Goal: Transaction & Acquisition: Purchase product/service

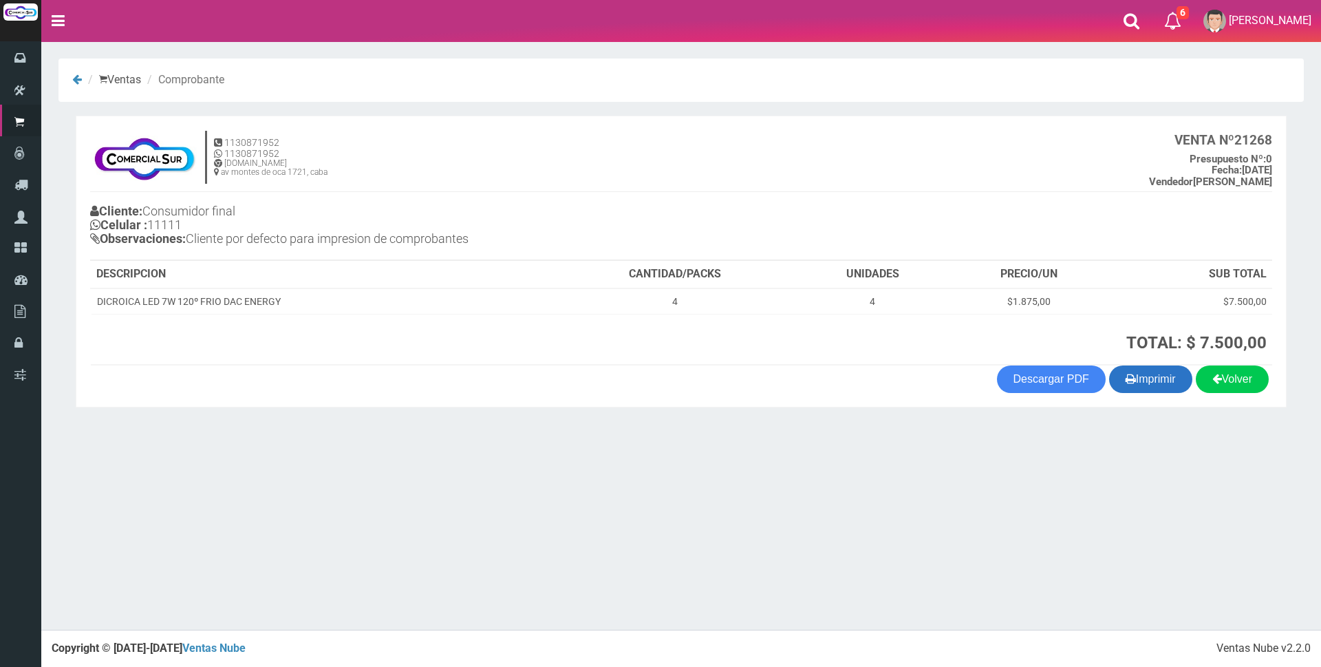
click at [1158, 380] on button "Imprimir" at bounding box center [1150, 379] width 83 height 28
click at [1165, 376] on button "Imprimir" at bounding box center [1150, 379] width 83 height 28
click at [493, 539] on div "× Titulo del Msj texto Mas Texto Cancelar Aceptar Ventas Comprobante" at bounding box center [681, 314] width 1280 height 629
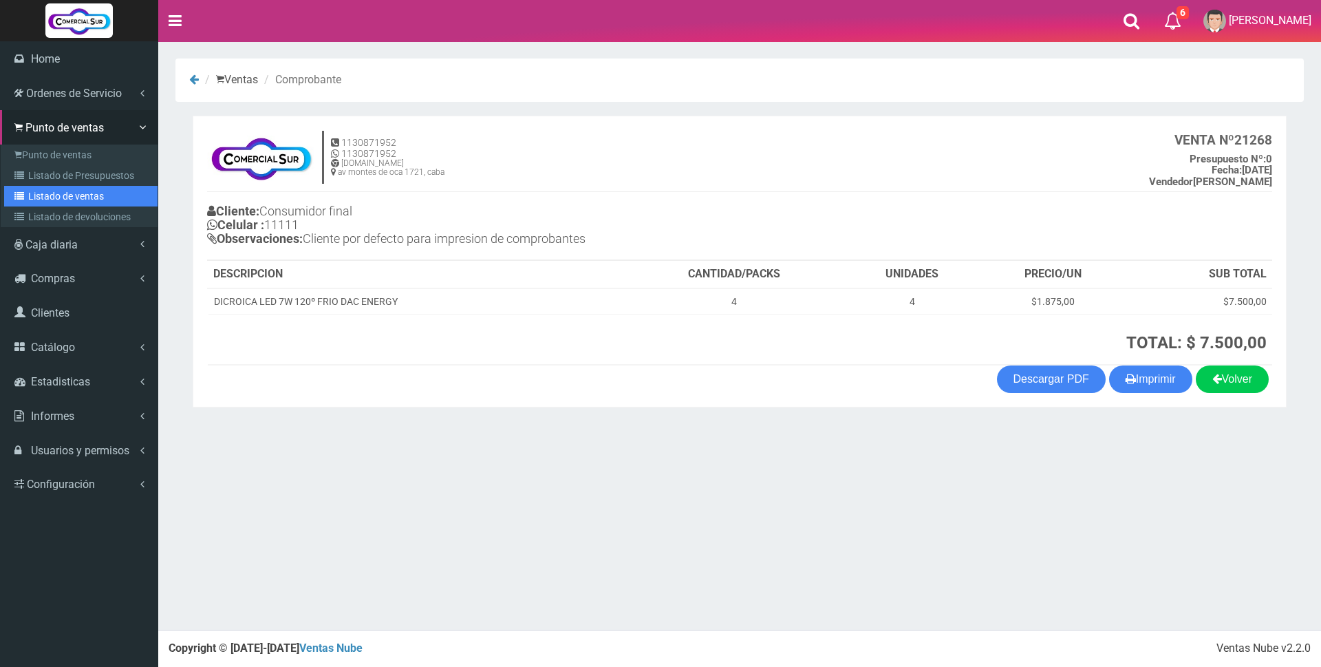
click at [84, 202] on link "Listado de ventas" at bounding box center [80, 196] width 153 height 21
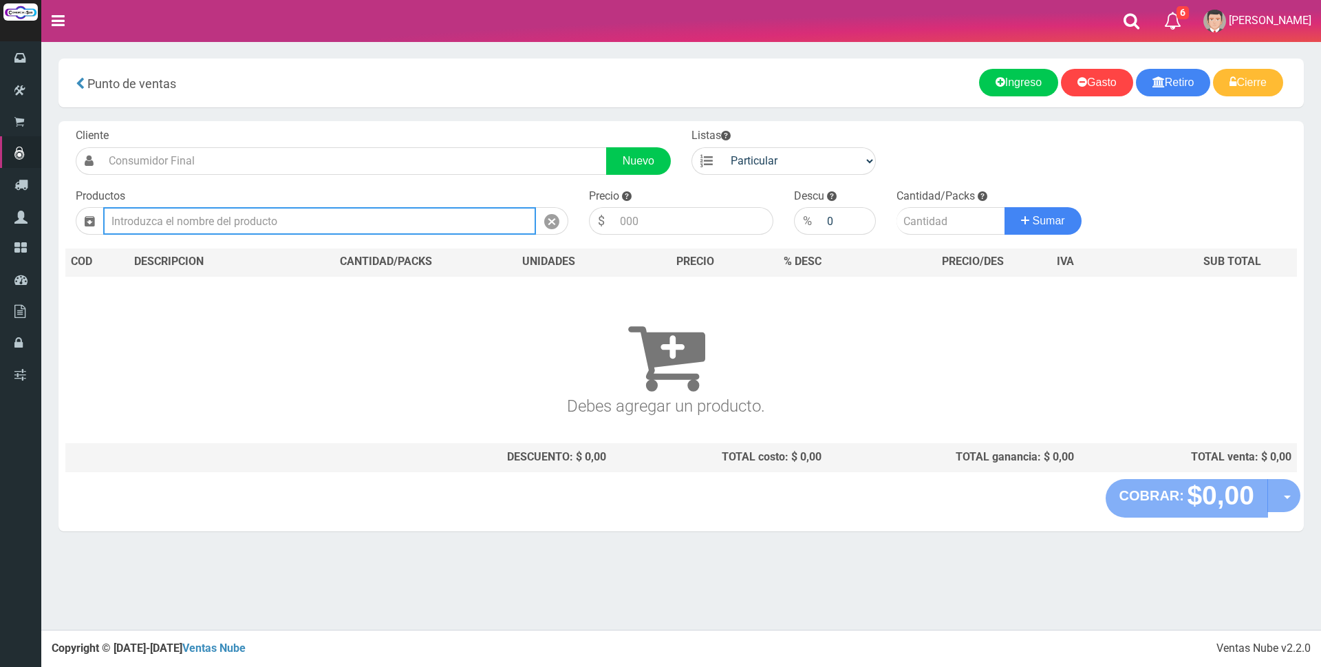
click at [405, 215] on input "text" at bounding box center [319, 221] width 433 height 28
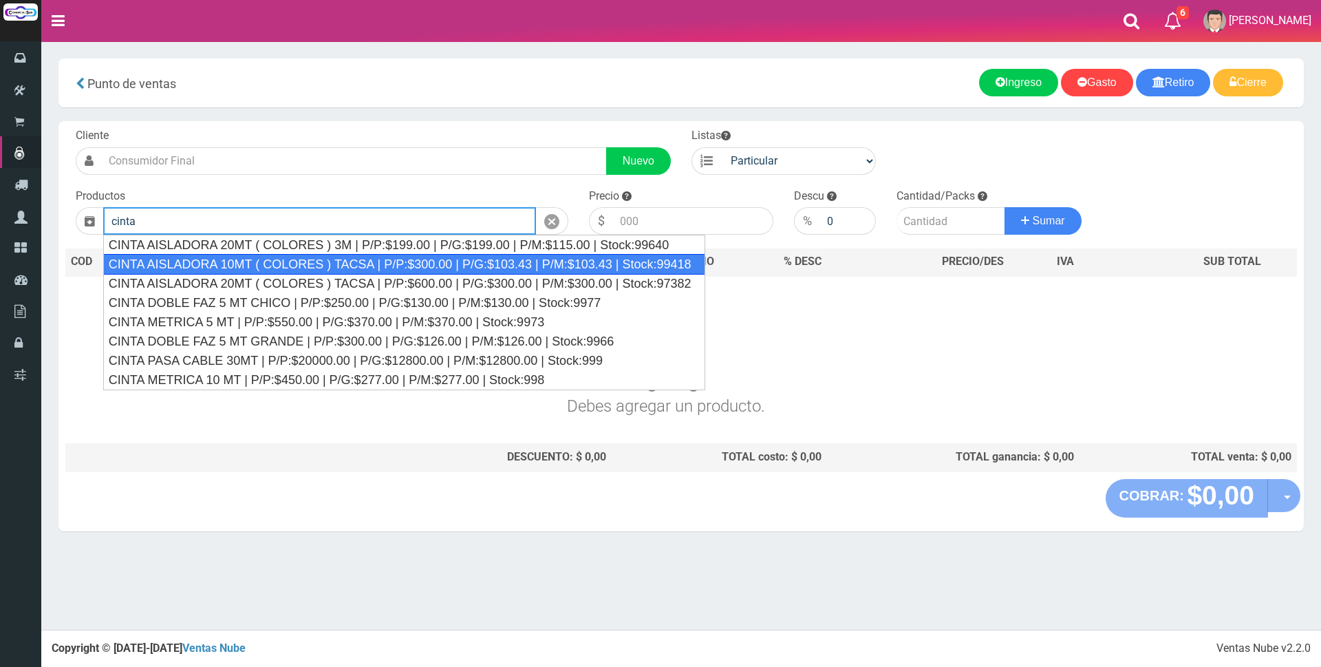
click at [540, 267] on div "CINTA AISLADORA 10MT ( COLORES ) TACSA | P/P:$300.00 | P/G:$103.43 | P/M:$103.4…" at bounding box center [404, 264] width 602 height 21
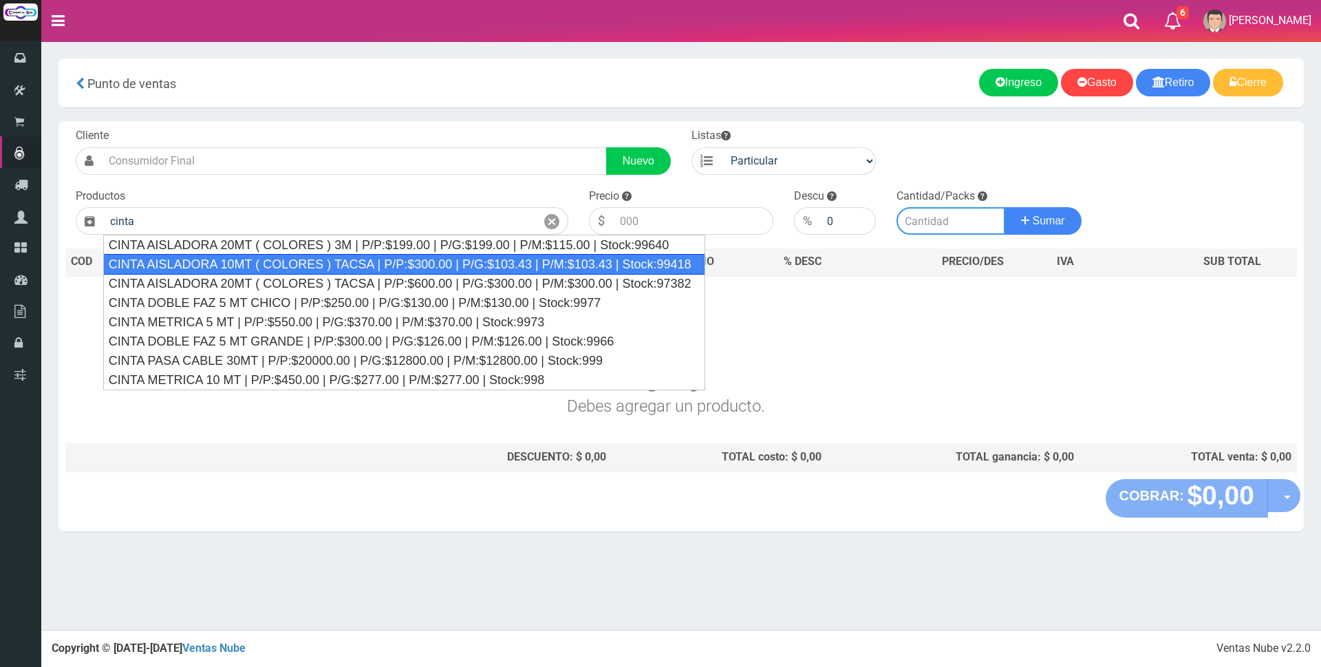
type input "CINTA AISLADORA 10MT ( COLORES ) TACSA | P/P:$300.00 | P/G:$103.43 | P/M:$103.4…"
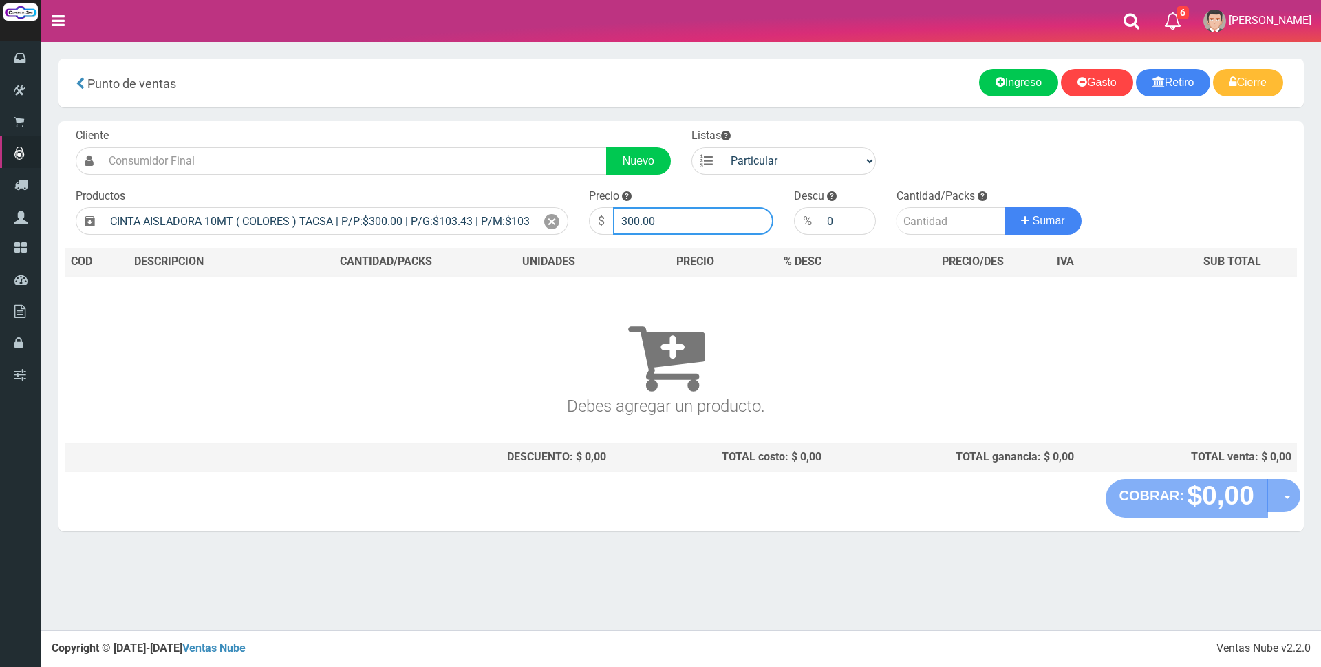
click at [667, 213] on input "300.00" at bounding box center [693, 221] width 160 height 28
type input "3"
type input "2000"
click at [908, 215] on input "number" at bounding box center [950, 221] width 109 height 28
type input "1"
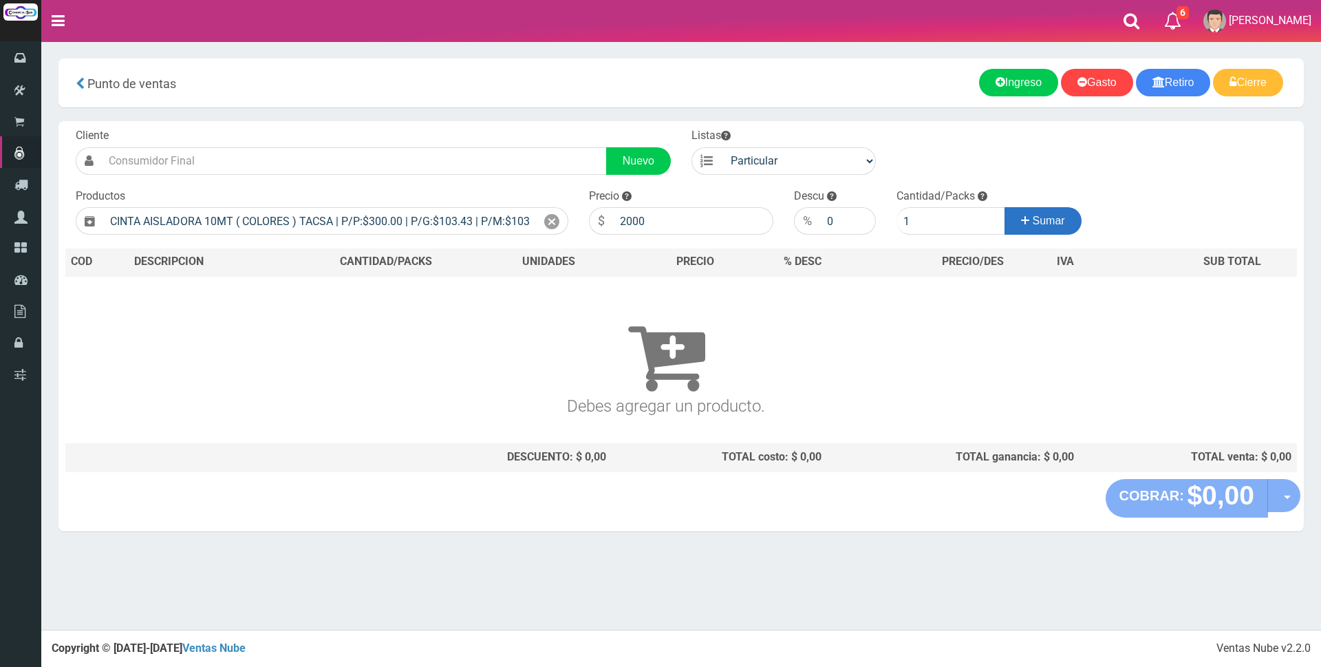
click at [1041, 223] on span "Sumar" at bounding box center [1049, 221] width 32 height 12
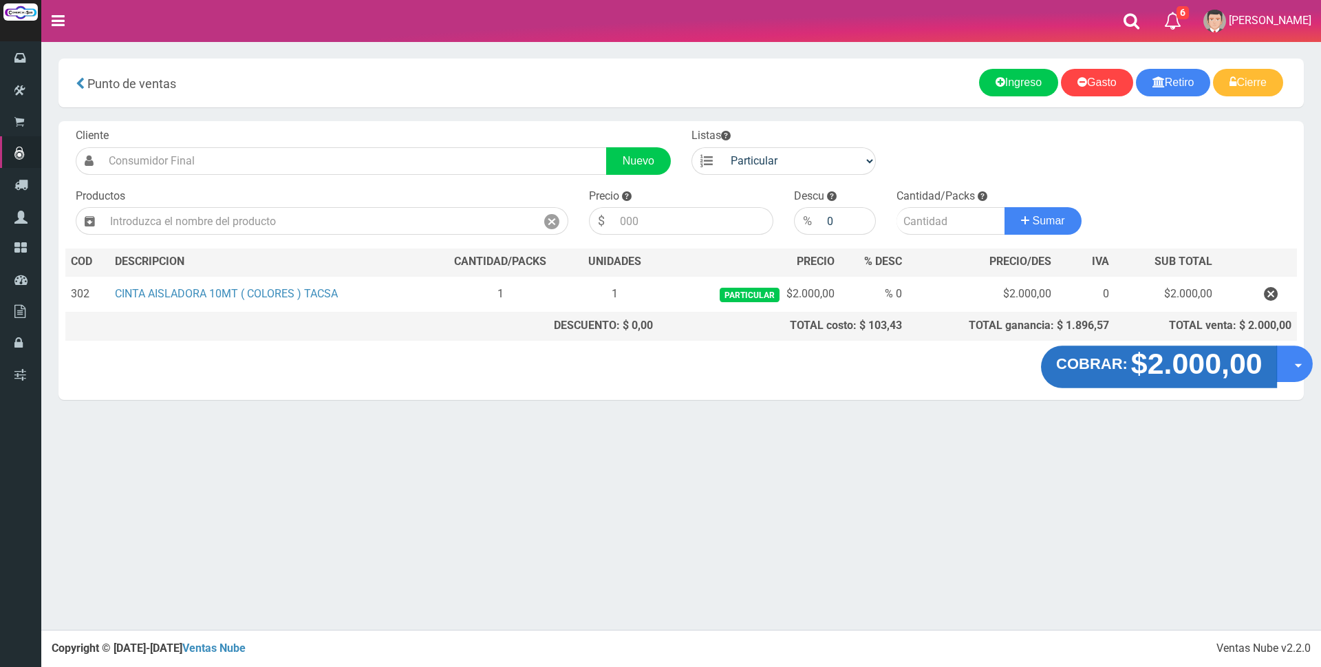
click at [1143, 373] on strong "$2.000,00" at bounding box center [1195, 363] width 131 height 32
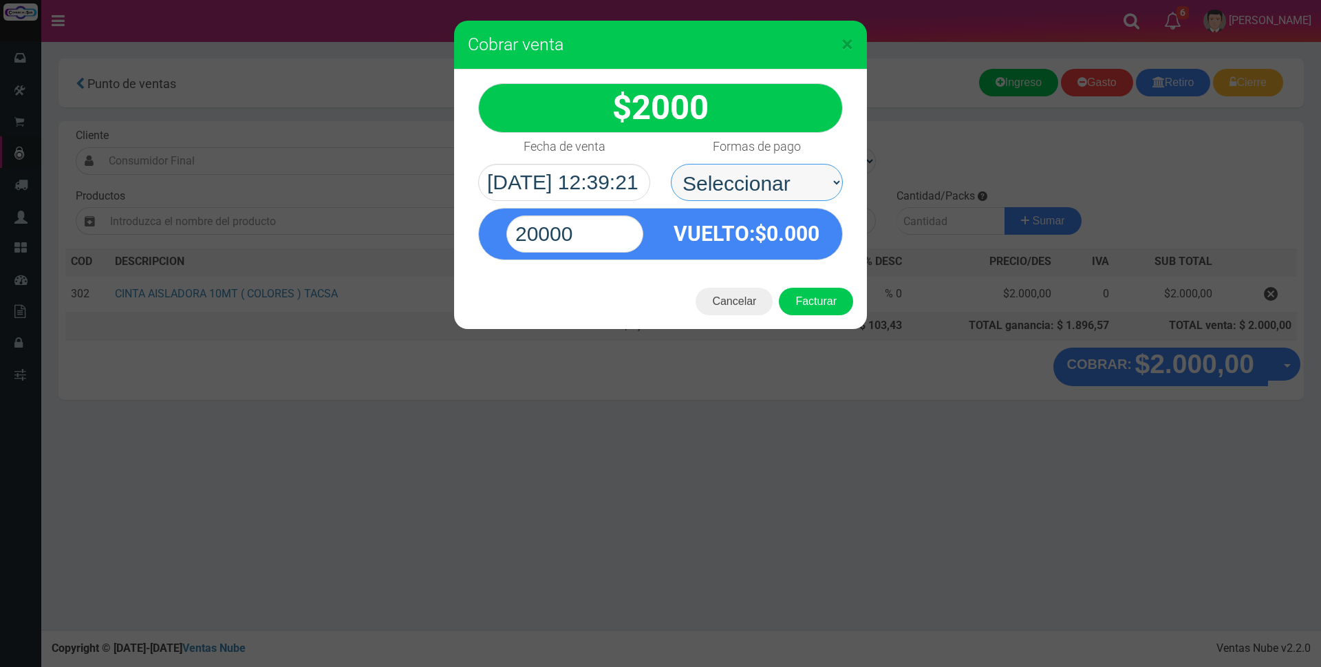
click at [799, 182] on select "Seleccionar Efectivo Tarjeta de Crédito Depósito Débito" at bounding box center [757, 182] width 172 height 37
select select "Efectivo"
click at [671, 164] on select "Seleccionar Efectivo Tarjeta de Crédito Depósito Débito" at bounding box center [757, 182] width 172 height 37
click at [614, 235] on input "20000" at bounding box center [574, 233] width 137 height 37
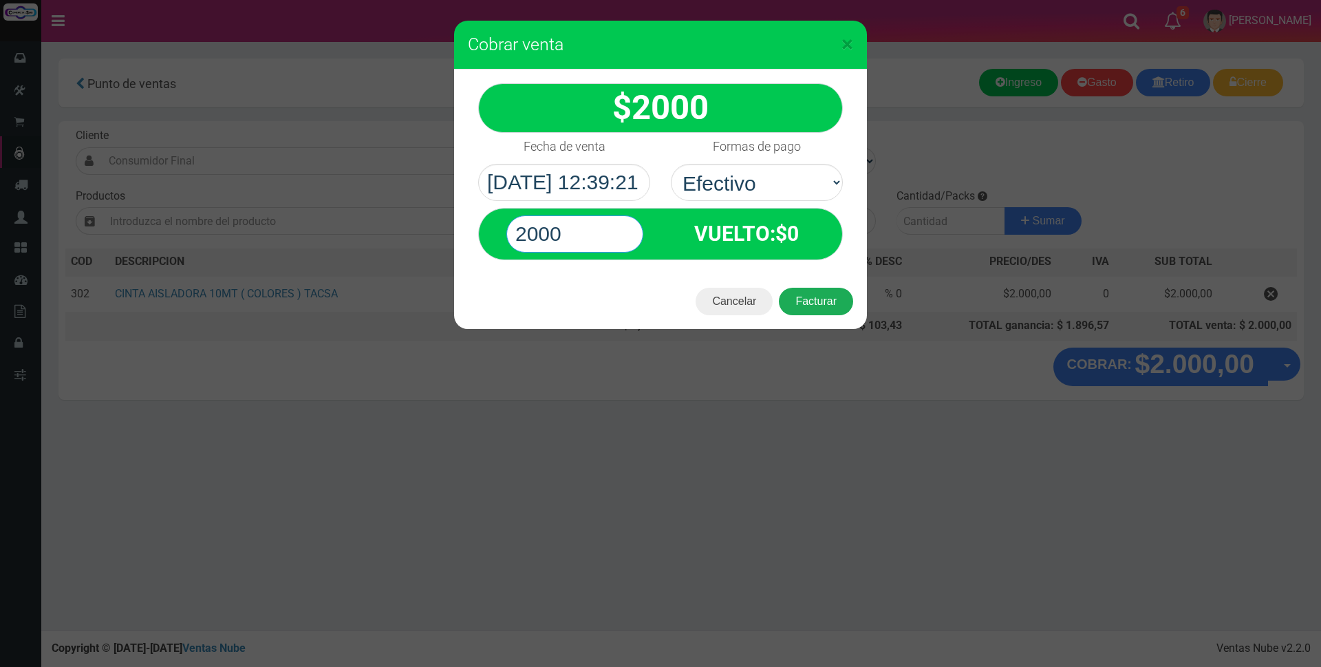
type input "2000"
click at [810, 303] on button "Facturar" at bounding box center [816, 302] width 74 height 28
